Goal: Information Seeking & Learning: Learn about a topic

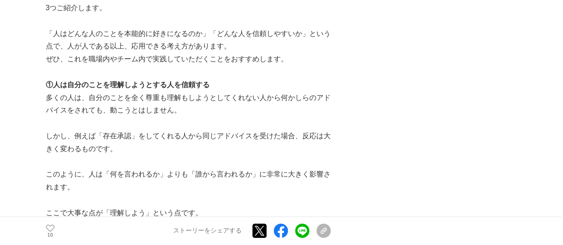
scroll to position [1557, 0]
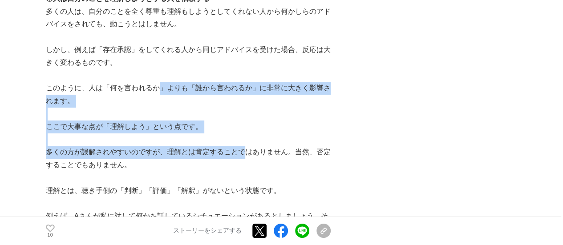
drag, startPoint x: 159, startPoint y: 89, endPoint x: 243, endPoint y: 152, distance: 104.3
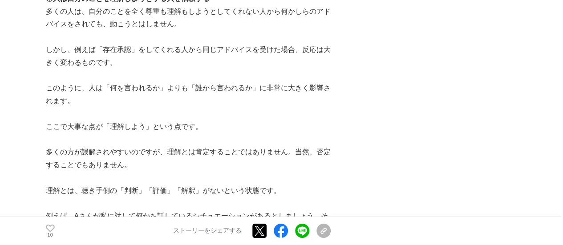
click at [245, 179] on p at bounding box center [188, 178] width 285 height 13
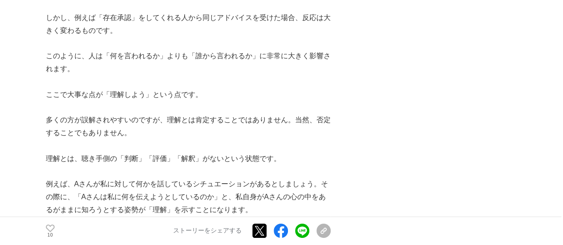
scroll to position [1646, 0]
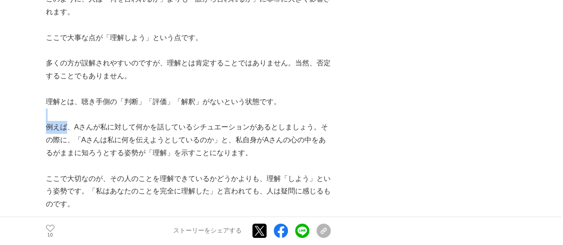
drag, startPoint x: 70, startPoint y: 127, endPoint x: 231, endPoint y: 117, distance: 161.8
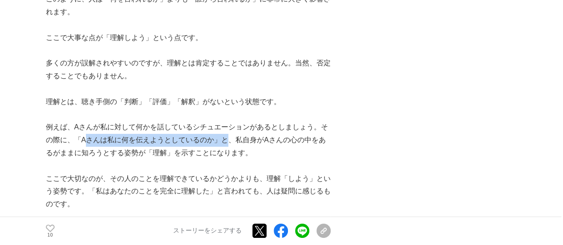
drag, startPoint x: 231, startPoint y: 139, endPoint x: 87, endPoint y: 142, distance: 144.2
click at [87, 142] on p "例えば、Aさんが私に対して何かを話しているシチュエーションがあるとしましょう。その際に、「Aさんは私に何を伝えようとしているのか」と、私自身がAさんの心の中を…" at bounding box center [188, 140] width 285 height 38
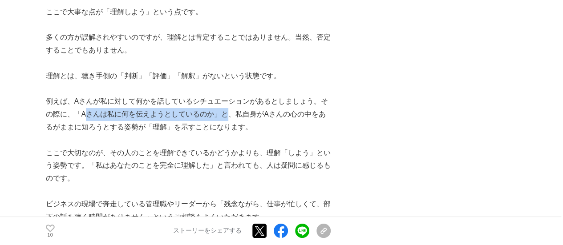
scroll to position [1691, 0]
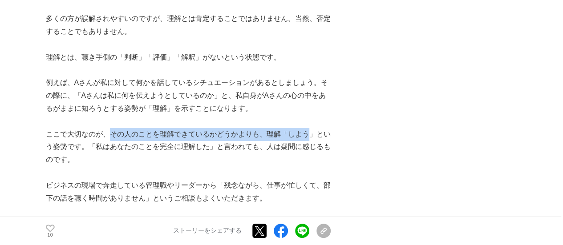
drag, startPoint x: 106, startPoint y: 133, endPoint x: 312, endPoint y: 138, distance: 206.1
click at [312, 138] on p "ここで大切なのが、その人のことを理解できているかどうかよりも、理解「しよう」という姿勢です。「私はあなたのことを完全に理解した」と言われても、人は疑問に感じる…" at bounding box center [188, 147] width 285 height 38
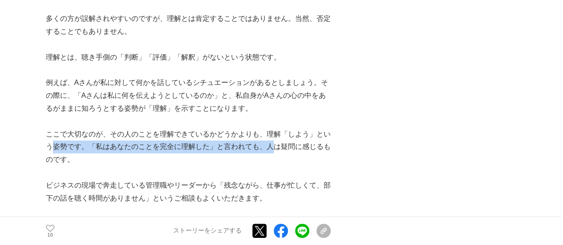
drag, startPoint x: 273, startPoint y: 149, endPoint x: 55, endPoint y: 150, distance: 218.5
click at [55, 150] on p "ここで大切なのが、その人のことを理解できているかどうかよりも、理解「しよう」という姿勢です。「私はあなたのことを完全に理解した」と言われても、人は疑問に感じる…" at bounding box center [188, 147] width 285 height 38
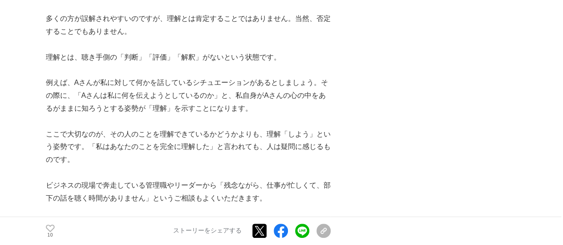
click at [57, 166] on p "ここで大切なのが、その人のことを理解できているかどうかよりも、理解「しよう」という姿勢です。「私はあなたのことを完全に理解した」と言われても、人は疑問に感じる…" at bounding box center [188, 147] width 285 height 38
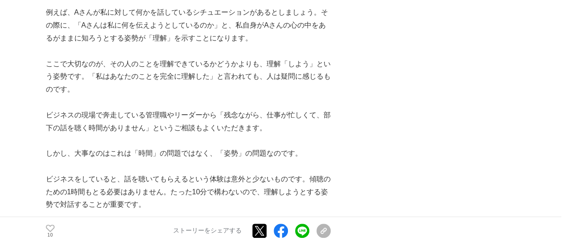
scroll to position [1780, 0]
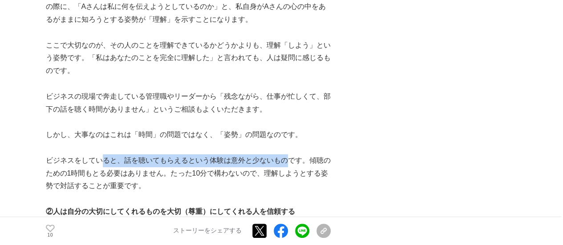
drag, startPoint x: 101, startPoint y: 162, endPoint x: 291, endPoint y: 164, distance: 190.5
click at [291, 164] on p "ビジネスをしていると、話を聴いてもらえるという体験は意外と少ないものです。傾聴のための1時間もとる必要はありません。たった10分で構わないので、理解しようとす…" at bounding box center [188, 173] width 285 height 38
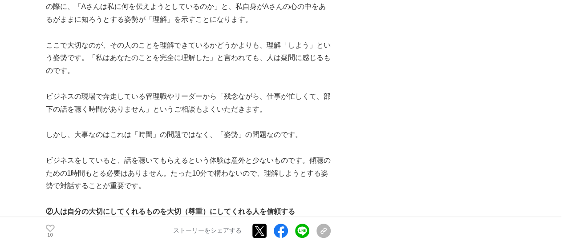
click at [230, 171] on p "ビジネスをしていると、話を聴いてもらえるという体験は意外と少ないものです。傾聴のための1時間もとる必要はありません。たった10分で構わないので、理解しようとす…" at bounding box center [188, 173] width 285 height 38
